Goal: Ask a question

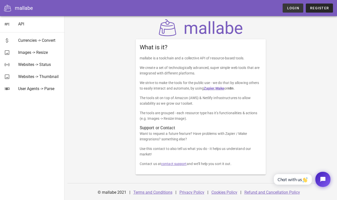
click at [291, 8] on span "Login" at bounding box center [293, 8] width 13 height 4
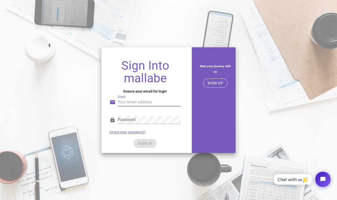
type input "ryan@batikboutique.com"
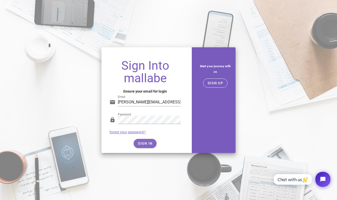
click at [151, 146] on button "SIGN IN" at bounding box center [145, 143] width 23 height 9
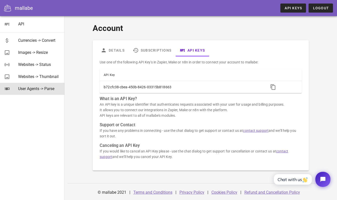
click at [47, 89] on div "User Agents -> Parse" at bounding box center [39, 88] width 42 height 5
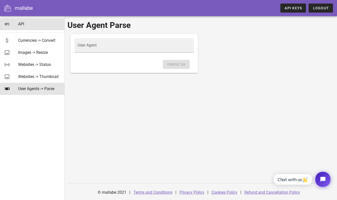
click at [26, 26] on div "API" at bounding box center [39, 24] width 42 height 5
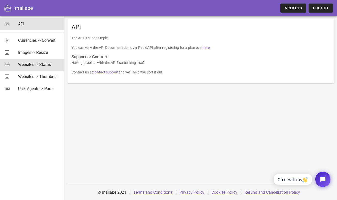
click at [30, 67] on div "Websites -> Status" at bounding box center [39, 64] width 42 height 5
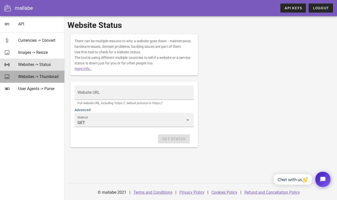
click at [30, 77] on div "Websites -> Thumbnail" at bounding box center [39, 76] width 42 height 5
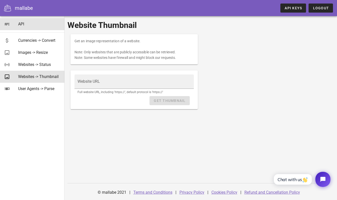
click at [9, 23] on icon at bounding box center [7, 24] width 6 height 6
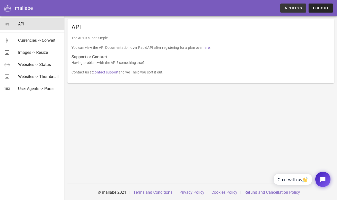
click at [298, 10] on link "API Keys" at bounding box center [293, 8] width 26 height 9
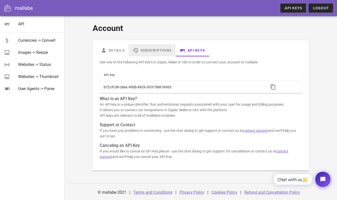
click at [146, 49] on link "Subscriptions" at bounding box center [152, 50] width 47 height 12
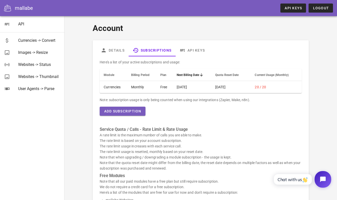
click at [321, 180] on icon "Open chat widget" at bounding box center [323, 180] width 6 height 6
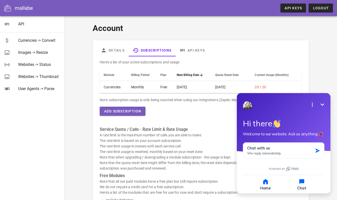
click at [302, 179] on icon "button" at bounding box center [301, 181] width 7 height 7
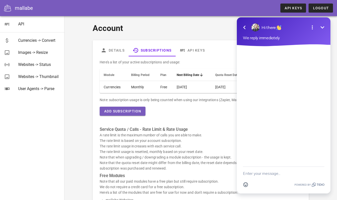
click at [287, 173] on textarea "New message" at bounding box center [284, 173] width 82 height 13
type textarea "when will my quota reset?"
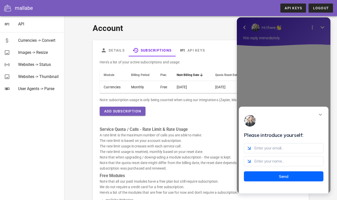
click at [317, 65] on div "Please introduce yourself: Send" at bounding box center [284, 105] width 94 height 176
click at [220, 111] on div "Here's a list of your active subscriptions and usage: Module Billing Period Pla…" at bounding box center [201, 172] width 208 height 233
